Goal: Task Accomplishment & Management: Use online tool/utility

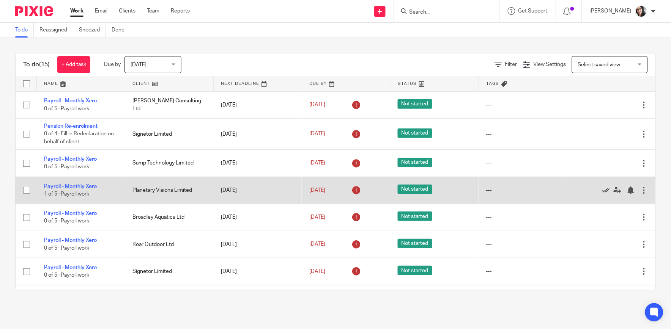
click at [602, 192] on icon at bounding box center [606, 191] width 8 height 8
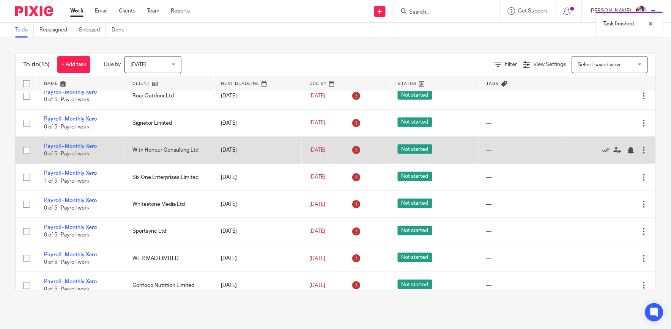
scroll to position [126, 0]
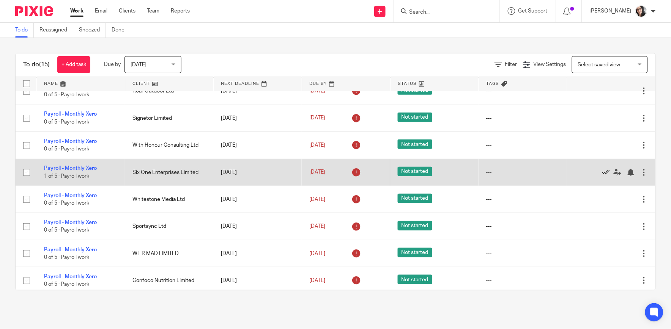
click at [602, 172] on icon at bounding box center [606, 173] width 8 height 8
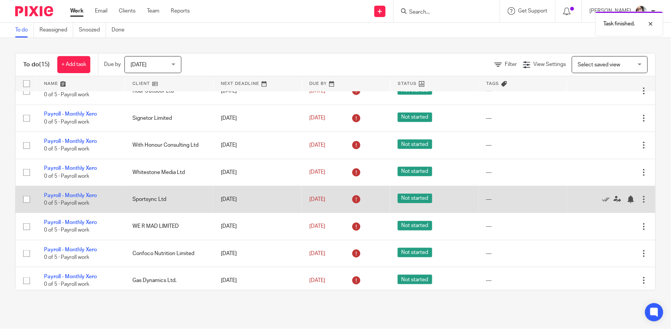
scroll to position [160, 0]
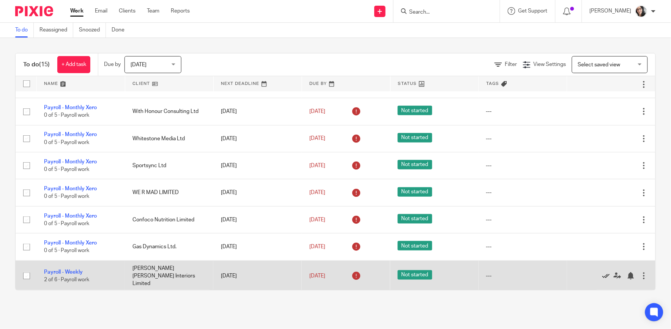
click at [602, 276] on icon at bounding box center [606, 276] width 8 height 8
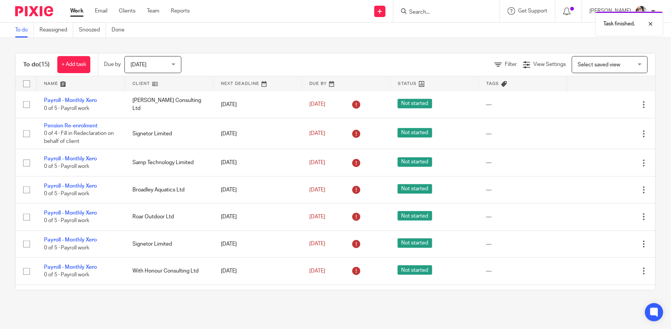
scroll to position [0, 0]
click at [141, 83] on link at bounding box center [169, 83] width 88 height 15
